Goal: Information Seeking & Learning: Learn about a topic

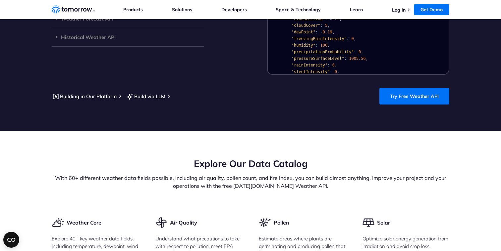
scroll to position [905, 0]
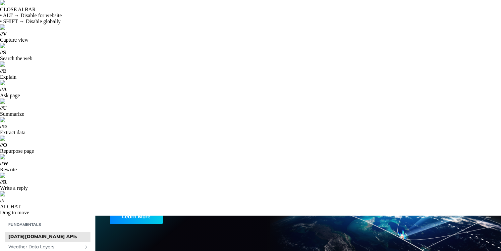
scroll to position [20, 0]
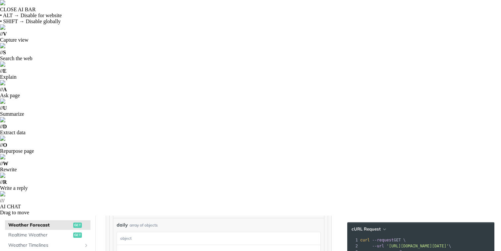
scroll to position [157, 0]
